Goal: Navigation & Orientation: Find specific page/section

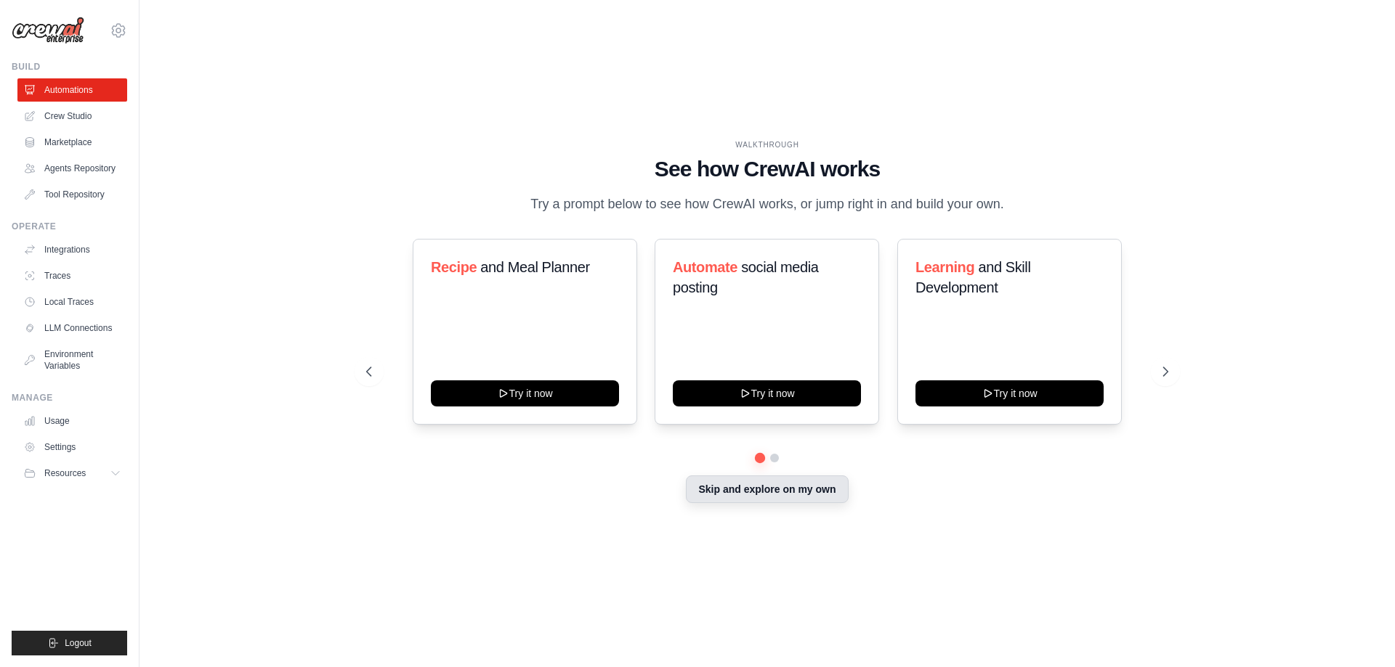
click at [760, 499] on button "Skip and explore on my own" at bounding box center [767, 490] width 162 height 28
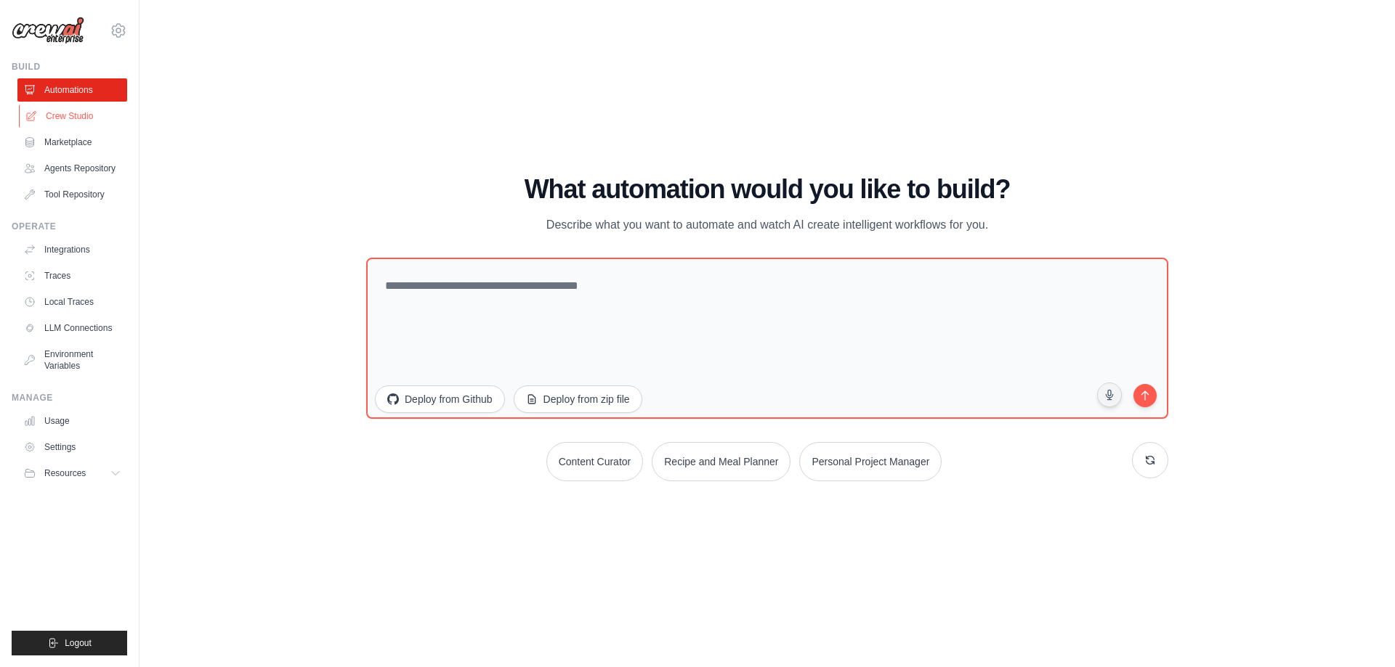
click at [98, 112] on link "Crew Studio" at bounding box center [74, 116] width 110 height 23
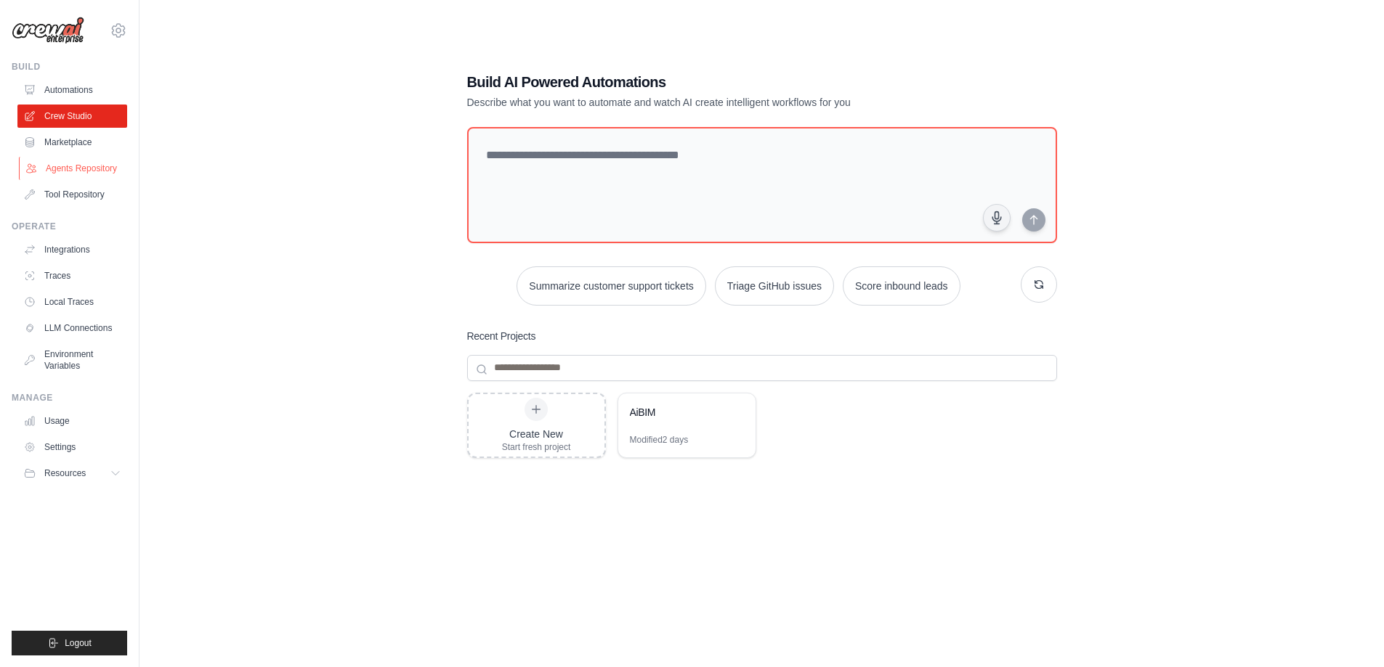
click at [95, 167] on link "Agents Repository" at bounding box center [74, 168] width 110 height 23
